Goal: Information Seeking & Learning: Compare options

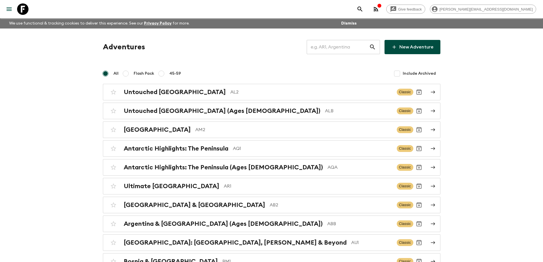
click at [330, 50] on input "text" at bounding box center [338, 47] width 62 height 16
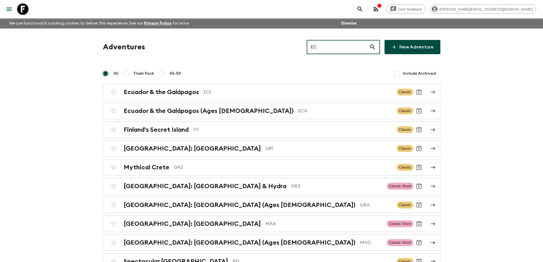
type input "EC1"
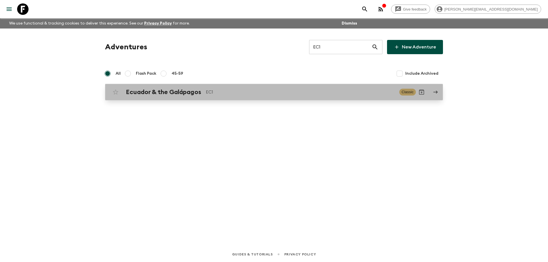
click at [227, 97] on div "Ecuador & the Galápagos EC1 Classic" at bounding box center [263, 91] width 306 height 11
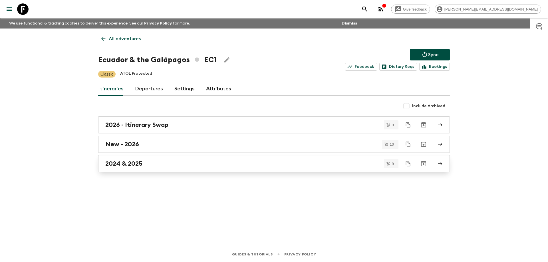
click at [166, 165] on div "2024 & 2025" at bounding box center [268, 163] width 326 height 7
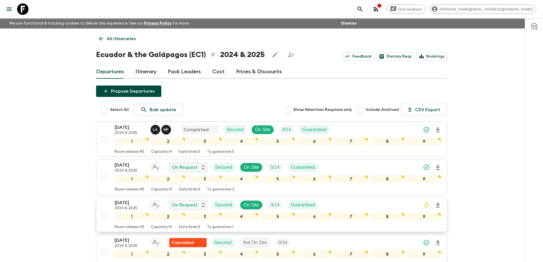
click at [123, 202] on p "[DATE]" at bounding box center [130, 202] width 31 height 7
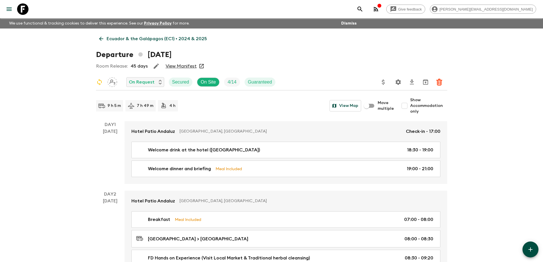
click at [175, 67] on link "View Manifest" at bounding box center [181, 66] width 31 height 6
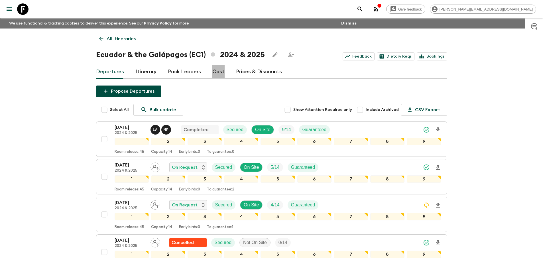
click at [215, 73] on link "Cost" at bounding box center [218, 72] width 12 height 14
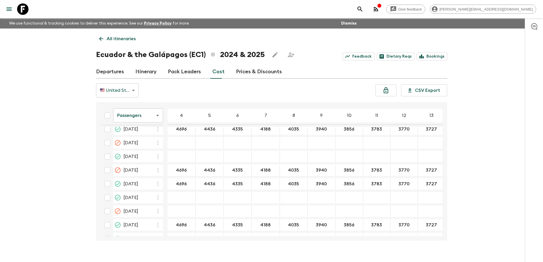
scroll to position [1141, 0]
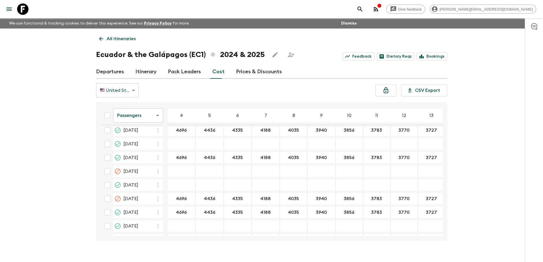
click at [143, 117] on body "Give feedback [PERSON_NAME][EMAIL_ADDRESS][DOMAIN_NAME] We use functional & tra…" at bounding box center [271, 136] width 543 height 272
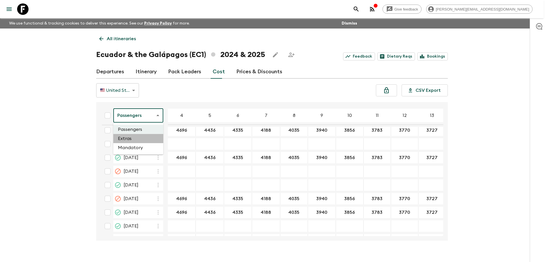
click at [143, 138] on li "Extras" at bounding box center [138, 138] width 50 height 9
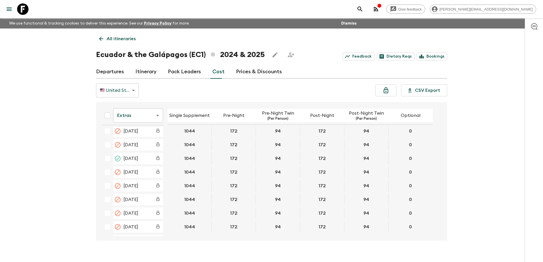
scroll to position [257, 0]
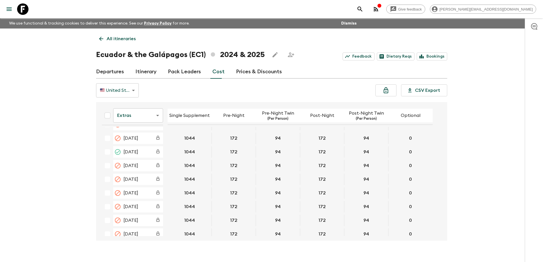
click at [22, 7] on icon at bounding box center [22, 8] width 11 height 11
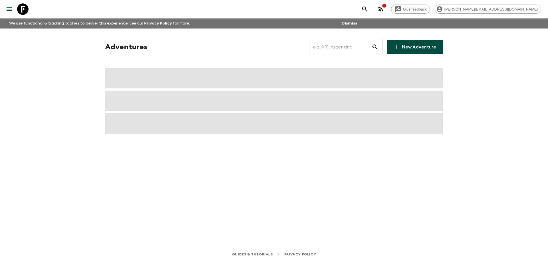
click at [344, 44] on input "text" at bounding box center [340, 47] width 62 height 16
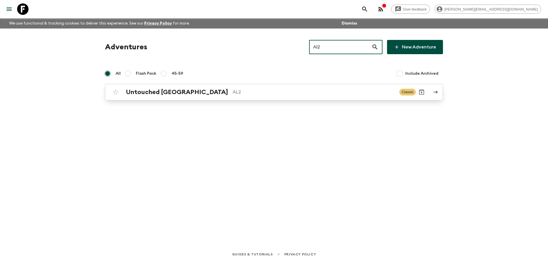
type input "Al2"
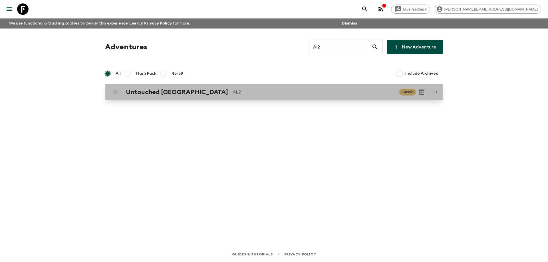
click at [258, 95] on p "AL2" at bounding box center [313, 92] width 162 height 7
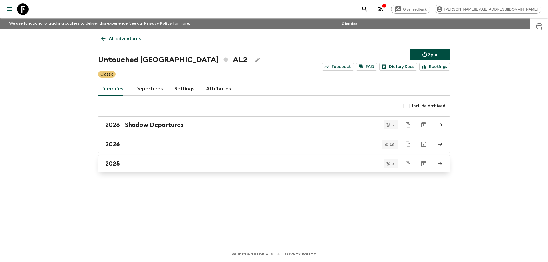
click at [131, 165] on div "2025" at bounding box center [268, 163] width 326 height 7
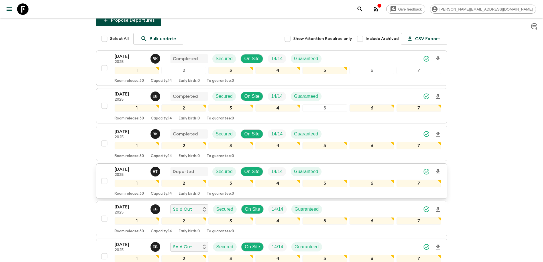
scroll to position [86, 0]
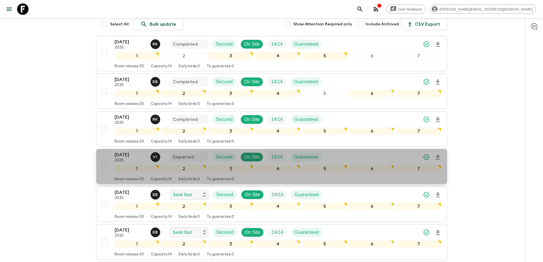
click at [128, 153] on p "[DATE]" at bounding box center [130, 154] width 31 height 7
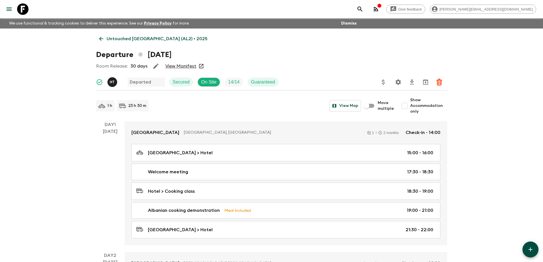
click at [182, 68] on link "View Manifest" at bounding box center [180, 66] width 31 height 6
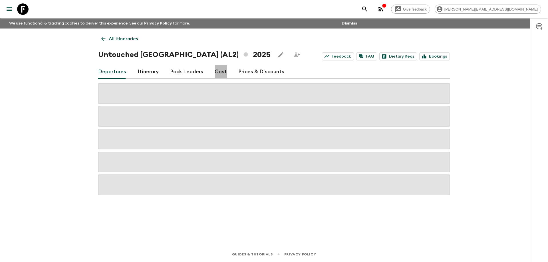
click at [220, 74] on link "Cost" at bounding box center [220, 72] width 12 height 14
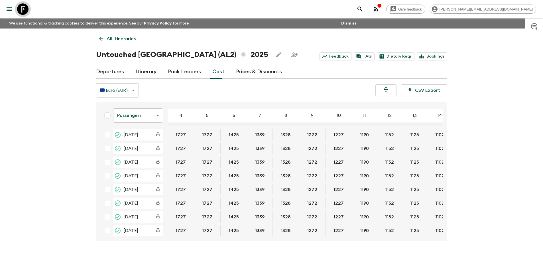
click at [25, 7] on icon at bounding box center [22, 8] width 11 height 11
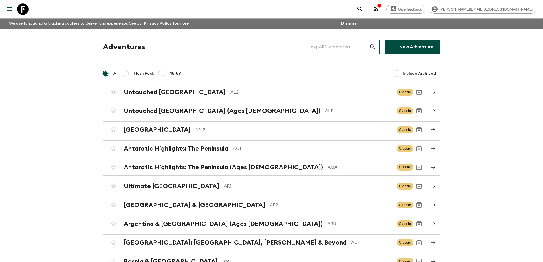
click at [333, 48] on input "text" at bounding box center [338, 47] width 62 height 16
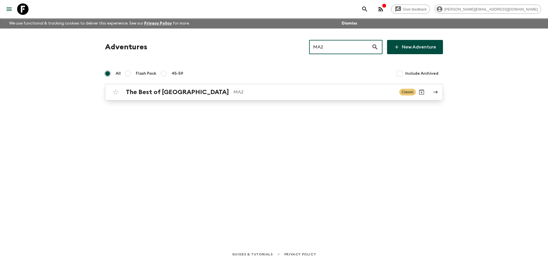
type input "MA2"
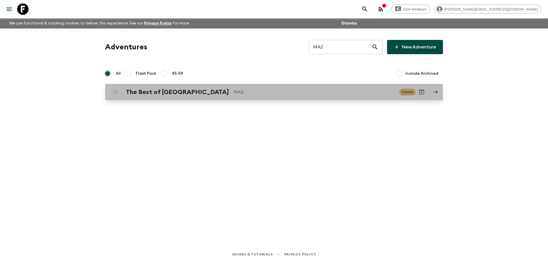
click at [233, 89] on p "MA2" at bounding box center [313, 92] width 161 height 7
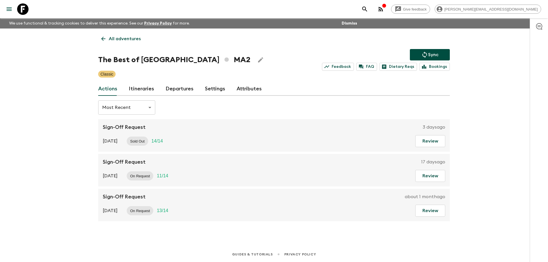
click at [149, 92] on link "Itineraries" at bounding box center [141, 89] width 25 height 14
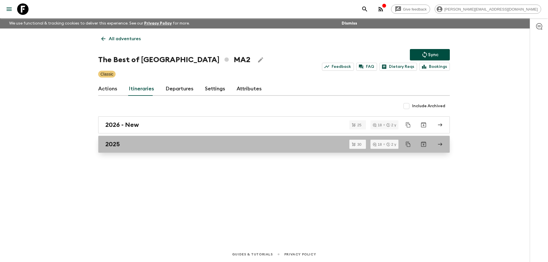
click at [133, 149] on link "2025" at bounding box center [273, 144] width 351 height 17
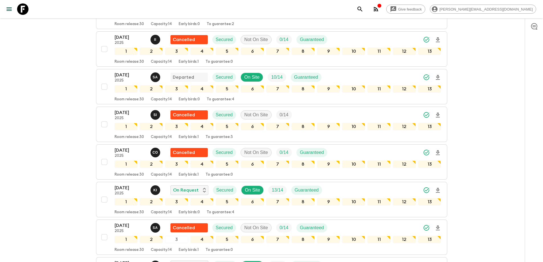
scroll to position [513, 0]
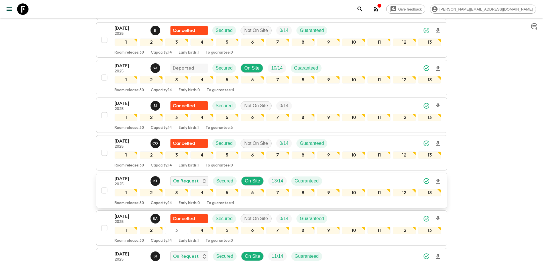
click at [126, 179] on p "[DATE]" at bounding box center [130, 178] width 31 height 7
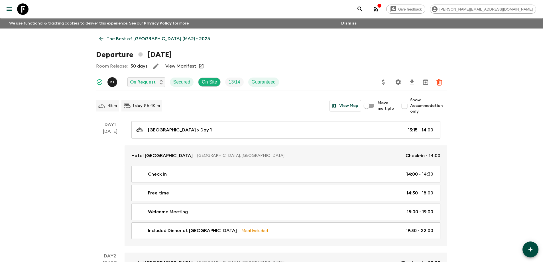
click at [192, 67] on link "View Manifest" at bounding box center [180, 66] width 31 height 6
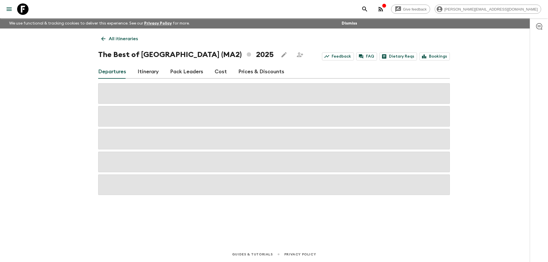
click at [217, 70] on link "Cost" at bounding box center [220, 72] width 12 height 14
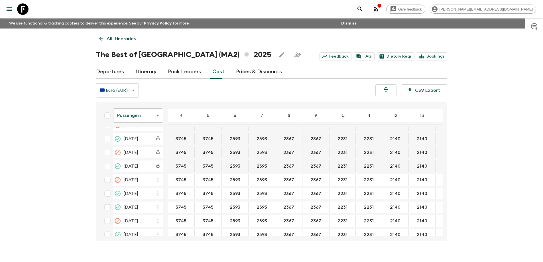
scroll to position [285, 0]
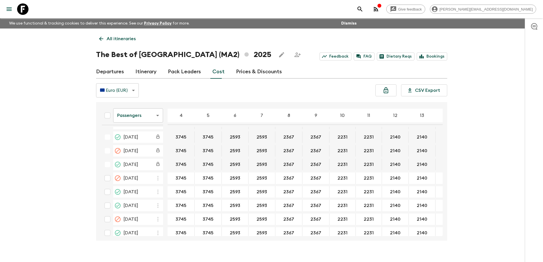
click at [134, 118] on body "Give feedback [PERSON_NAME][EMAIL_ADDRESS][DOMAIN_NAME] We use functional & tra…" at bounding box center [271, 136] width 543 height 272
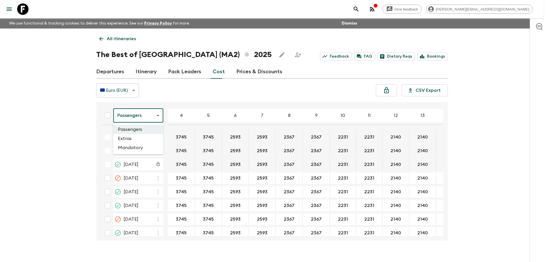
click at [136, 139] on li "Extras" at bounding box center [138, 138] width 50 height 9
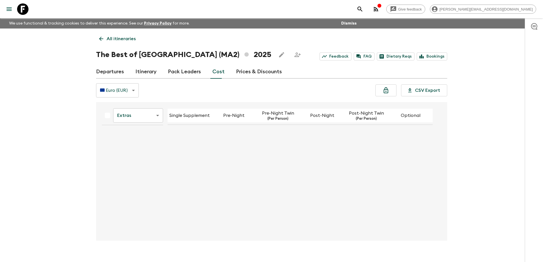
click at [245, 149] on div "Extras extrasCost ​ Single Supplement Pre-Night Pre-Night Twin (Per Person) Pos…" at bounding box center [270, 171] width 346 height 129
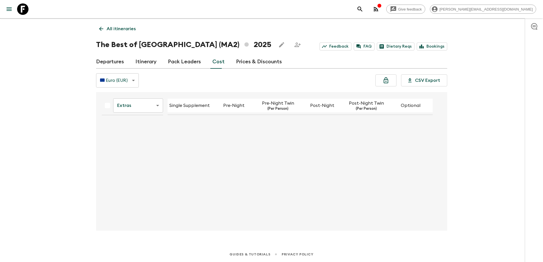
click at [114, 148] on div "Extras extrasCost ​ Single Supplement Pre-Night Pre-Night Twin (Per Person) Pos…" at bounding box center [270, 161] width 346 height 129
click at [118, 149] on div "Extras extrasCost ​ Single Supplement Pre-Night Pre-Night Twin (Per Person) Pos…" at bounding box center [270, 161] width 346 height 129
click at [143, 105] on body "Give feedback [PERSON_NAME][EMAIL_ADDRESS][DOMAIN_NAME] We use functional & tra…" at bounding box center [271, 126] width 543 height 272
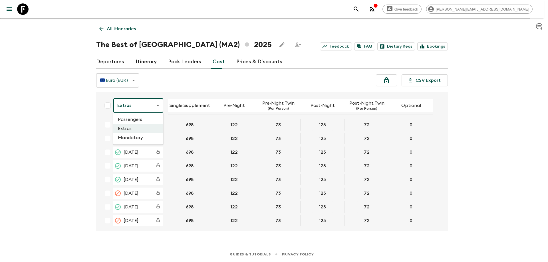
click at [139, 119] on li "Passengers" at bounding box center [138, 119] width 50 height 9
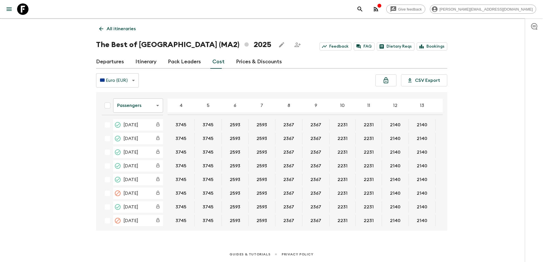
click at [146, 108] on body "Give feedback [PERSON_NAME][EMAIL_ADDRESS][DOMAIN_NAME] We use functional & tra…" at bounding box center [271, 126] width 543 height 272
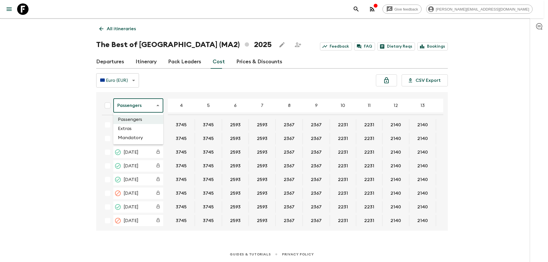
click at [135, 128] on li "Extras" at bounding box center [138, 128] width 50 height 9
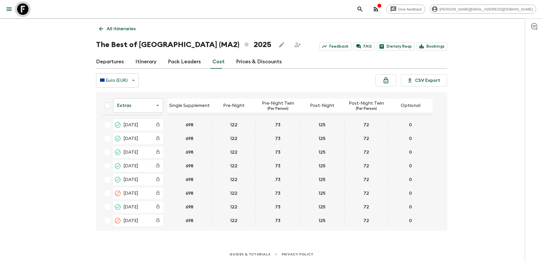
click at [19, 10] on icon at bounding box center [22, 8] width 11 height 11
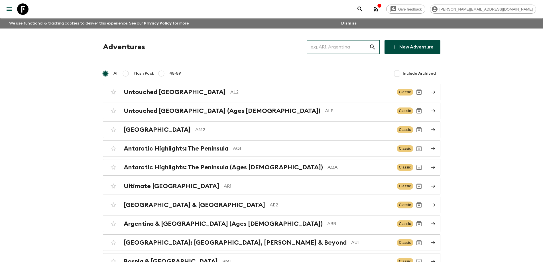
click at [333, 48] on input "text" at bounding box center [338, 47] width 62 height 16
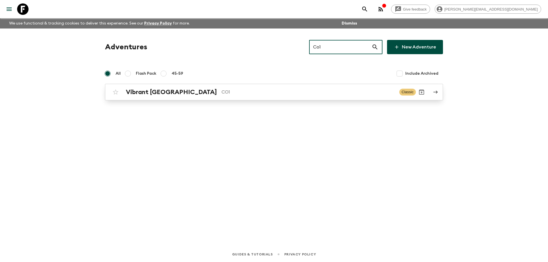
type input "Co1"
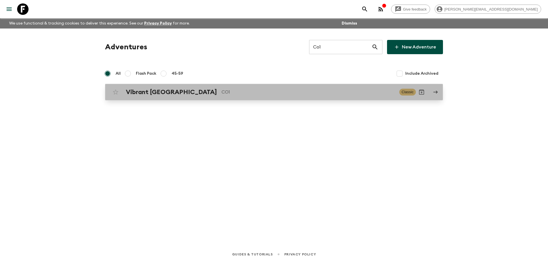
click at [234, 90] on p "CO1" at bounding box center [307, 92] width 173 height 7
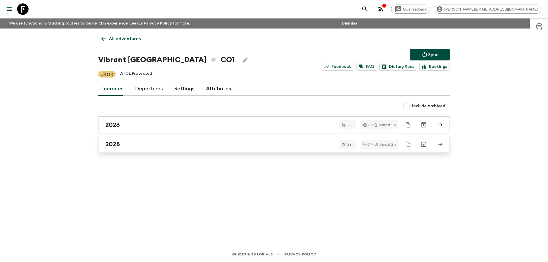
click at [136, 146] on div "2025" at bounding box center [268, 144] width 326 height 7
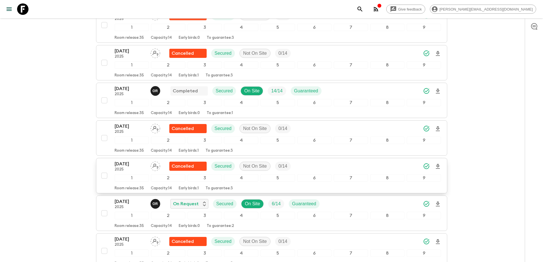
scroll to position [143, 0]
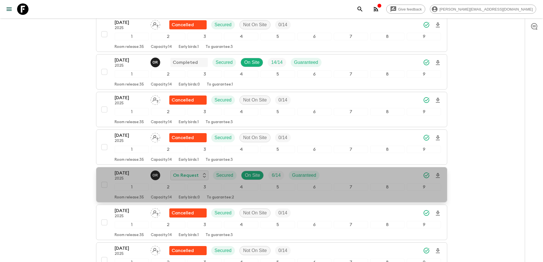
click at [132, 174] on p "[DATE]" at bounding box center [130, 173] width 31 height 7
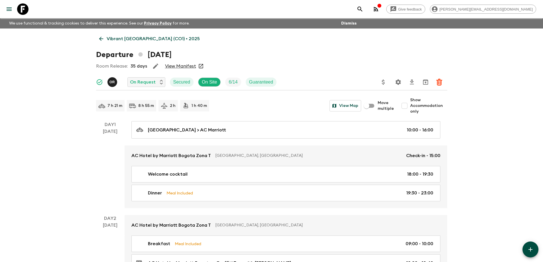
click at [184, 67] on link "View Manifest" at bounding box center [180, 66] width 31 height 6
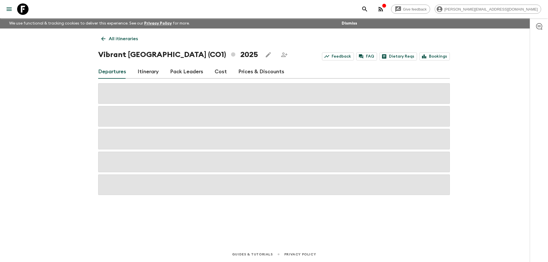
click at [222, 75] on link "Cost" at bounding box center [220, 72] width 12 height 14
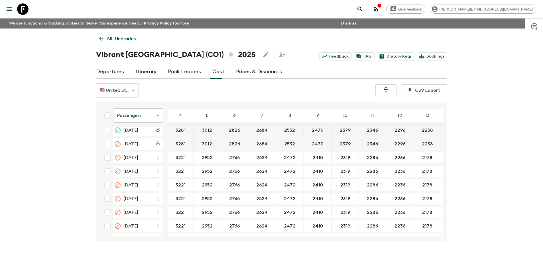
scroll to position [200, 0]
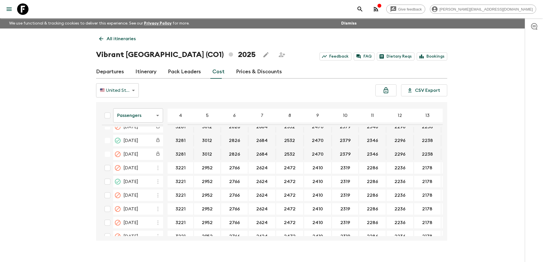
click at [130, 112] on body "Give feedback [PERSON_NAME][EMAIL_ADDRESS][DOMAIN_NAME] We use functional & tra…" at bounding box center [271, 136] width 543 height 272
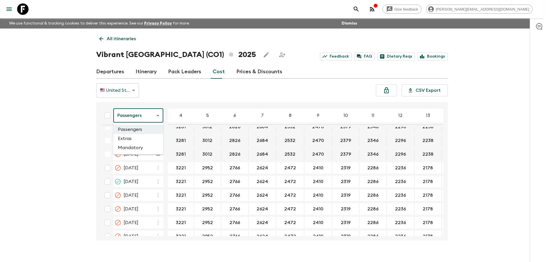
click at [131, 140] on li "Extras" at bounding box center [138, 138] width 50 height 9
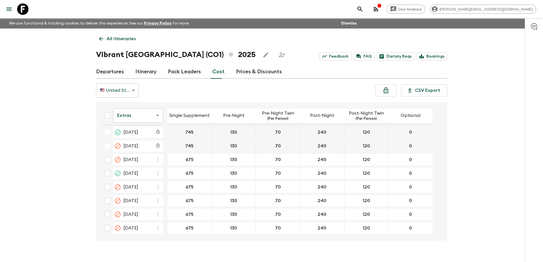
scroll to position [228, 0]
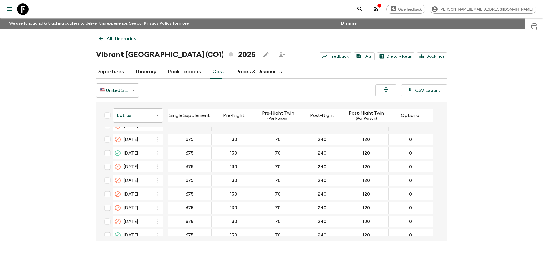
click at [23, 5] on icon at bounding box center [22, 8] width 11 height 11
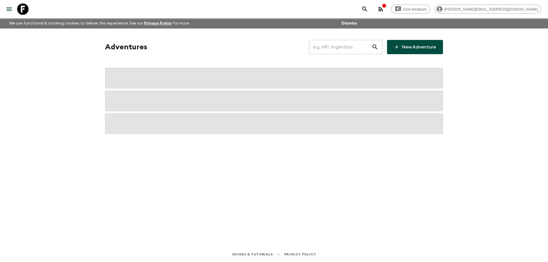
click at [326, 51] on input "text" at bounding box center [340, 47] width 62 height 16
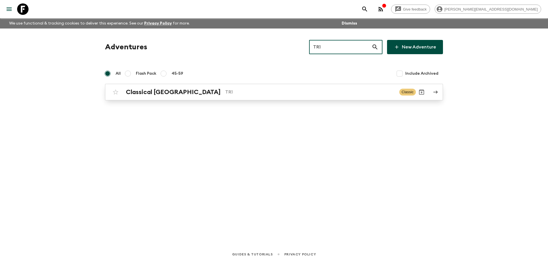
type input "TR1"
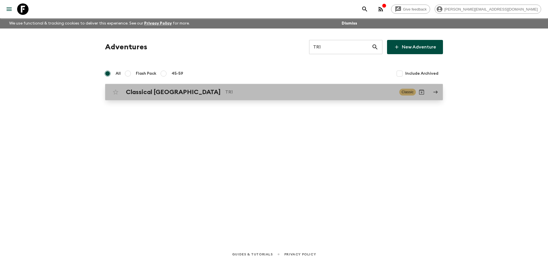
click at [221, 100] on link "Classical Türkiye TR1 Classic" at bounding box center [274, 92] width 338 height 17
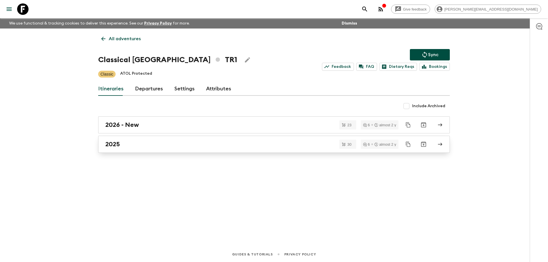
click at [166, 145] on div "2025" at bounding box center [268, 144] width 326 height 7
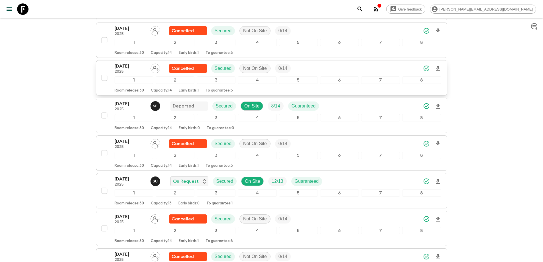
scroll to position [684, 0]
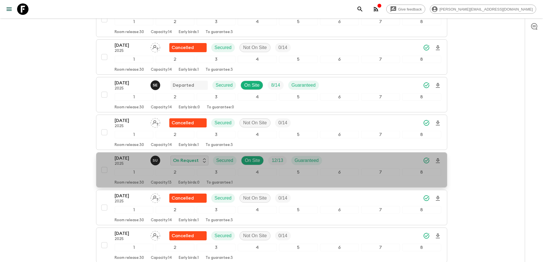
click at [131, 159] on p "[DATE]" at bounding box center [130, 158] width 31 height 7
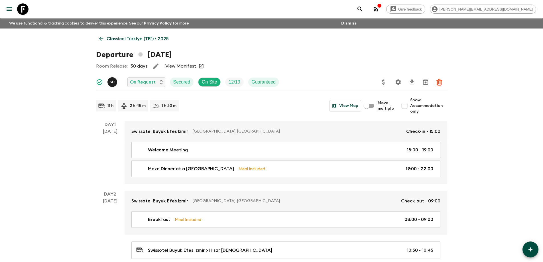
click at [187, 65] on link "View Manifest" at bounding box center [180, 66] width 31 height 6
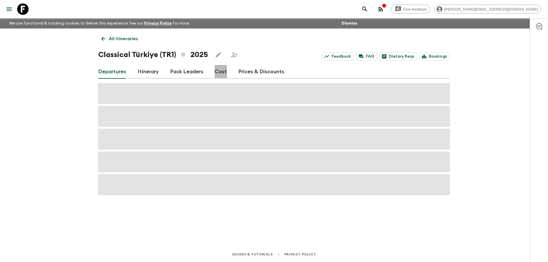
click at [217, 72] on link "Cost" at bounding box center [220, 72] width 12 height 14
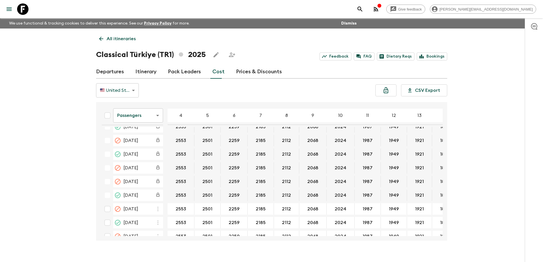
scroll to position [228, 0]
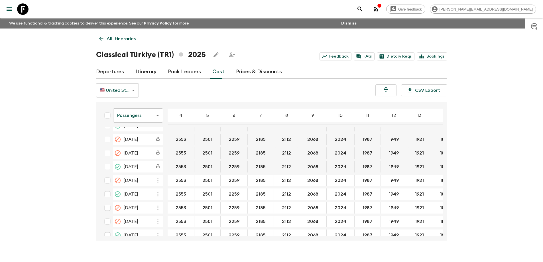
click at [133, 114] on body "Give feedback [PERSON_NAME][EMAIL_ADDRESS][DOMAIN_NAME] We use functional & tra…" at bounding box center [271, 136] width 543 height 272
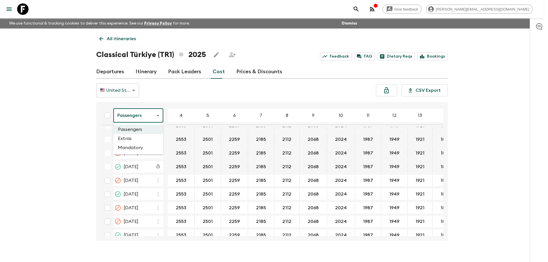
click at [136, 137] on li "Extras" at bounding box center [138, 138] width 50 height 9
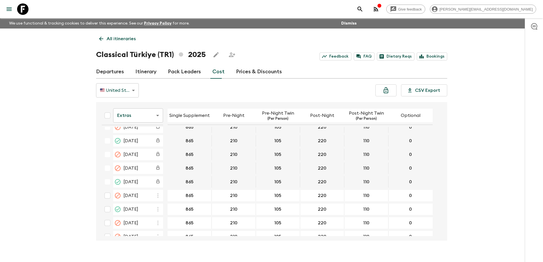
scroll to position [189, 0]
